Goal: Transaction & Acquisition: Purchase product/service

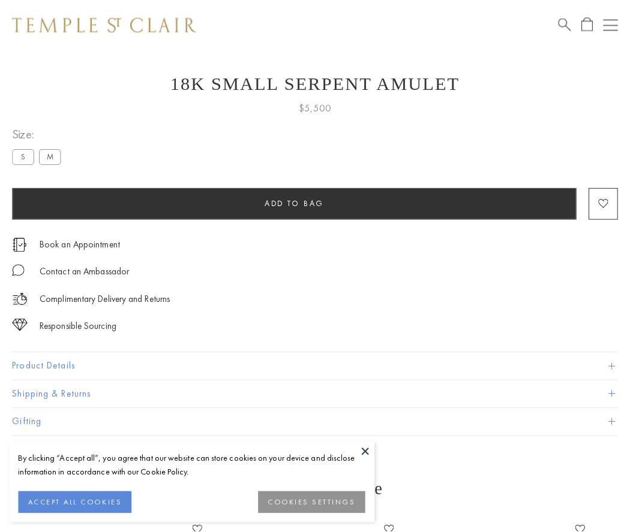
scroll to position [26, 0]
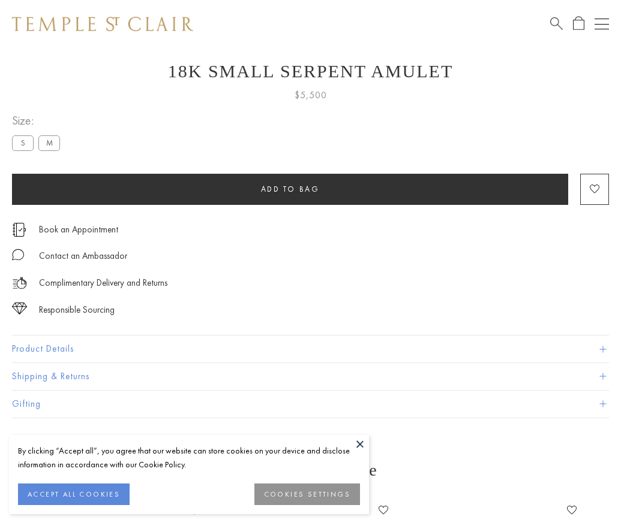
click at [290, 189] on span "Add to bag" at bounding box center [290, 189] width 59 height 10
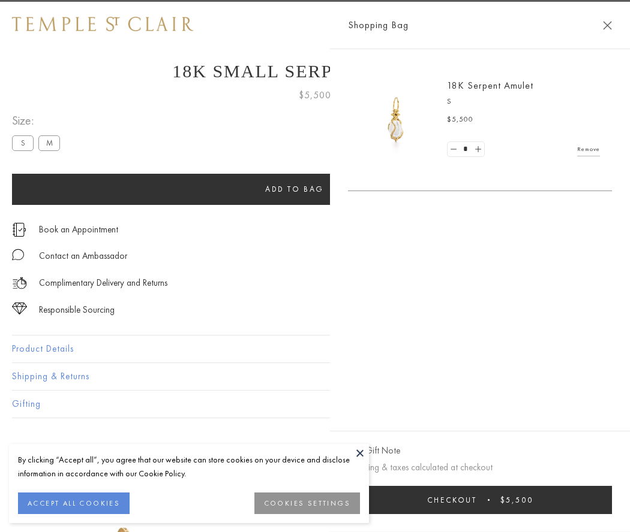
click at [600, 500] on button "Checkout $5,500" at bounding box center [480, 500] width 264 height 28
